Goal: Navigation & Orientation: Find specific page/section

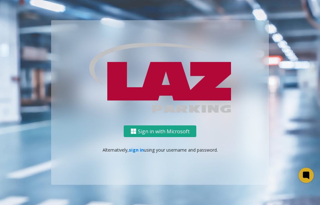
click at [164, 128] on button "Sign in with Microsoft" at bounding box center [160, 131] width 73 height 12
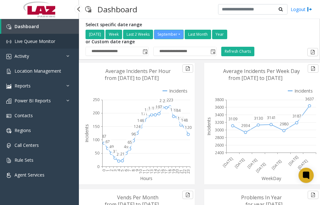
click at [36, 39] on span "Live Queue Monitor" at bounding box center [35, 41] width 41 height 6
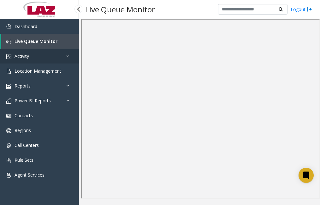
click at [32, 58] on link "Activity" at bounding box center [39, 56] width 79 height 15
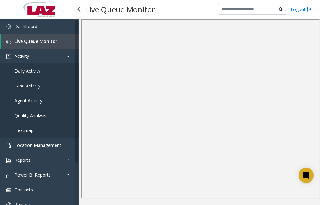
click at [27, 72] on span "Daily Activity" at bounding box center [28, 71] width 26 height 6
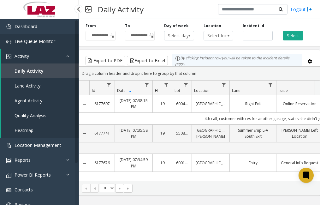
click at [32, 42] on span "Live Queue Monitor" at bounding box center [35, 41] width 41 height 6
